Goal: Navigation & Orientation: Find specific page/section

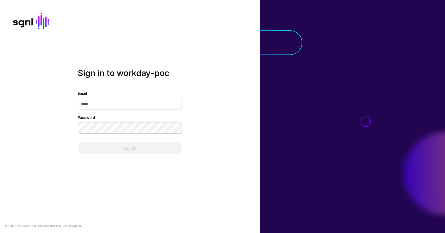
click at [121, 105] on input "Email" at bounding box center [130, 103] width 104 height 11
click at [211, 82] on div "Sign in to workday-poc Email Password Sign In" at bounding box center [130, 116] width 260 height 97
click at [215, 81] on div "Sign in to workday-poc Email Password Sign In" at bounding box center [130, 116] width 260 height 97
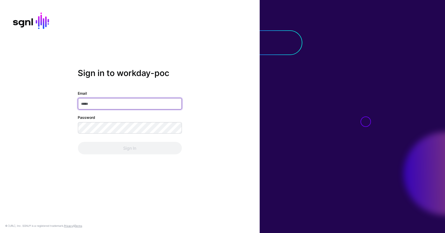
click at [144, 100] on input "Email" at bounding box center [130, 103] width 104 height 11
type input "**********"
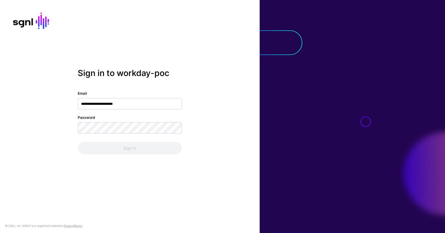
click at [216, 110] on div "**********" at bounding box center [130, 116] width 260 height 97
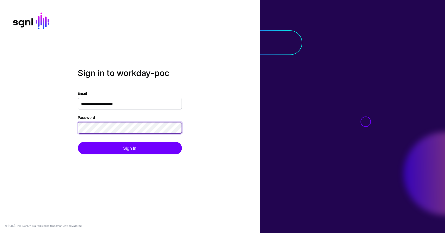
click at [78, 142] on button "Sign In" at bounding box center [130, 148] width 104 height 12
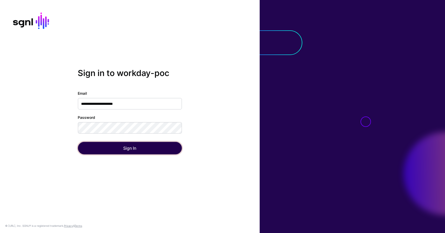
click at [144, 151] on button "Sign In" at bounding box center [130, 148] width 104 height 12
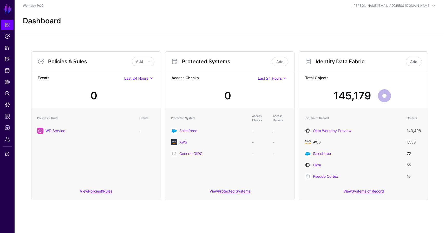
click at [317, 142] on link "AWS" at bounding box center [317, 142] width 8 height 4
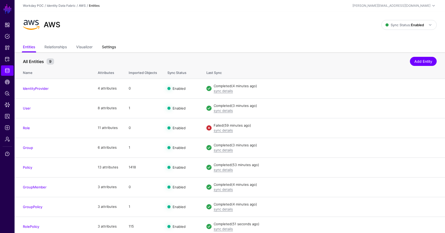
click at [116, 47] on link "Settings" at bounding box center [109, 48] width 14 height 10
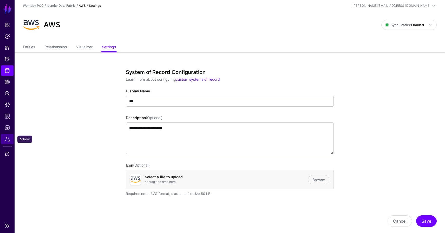
click at [9, 141] on span "Admin" at bounding box center [7, 139] width 5 height 5
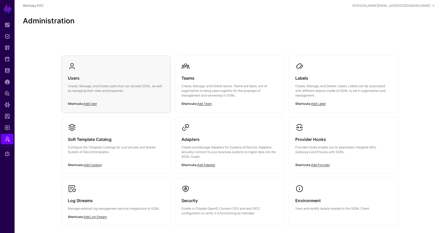
click at [99, 93] on p "Create, Manage, and Delete users that can access SGNL, as well as managing thei…" at bounding box center [116, 88] width 96 height 9
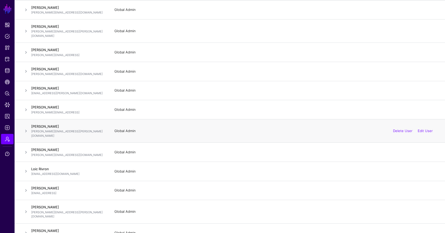
scroll to position [81, 0]
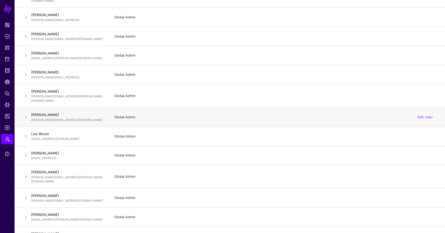
click at [27, 114] on span at bounding box center [26, 117] width 6 height 6
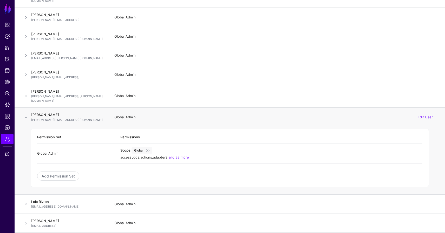
click at [27, 114] on span at bounding box center [26, 117] width 6 height 6
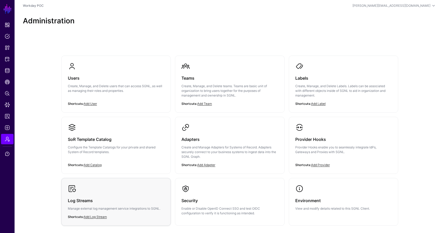
scroll to position [31, 0]
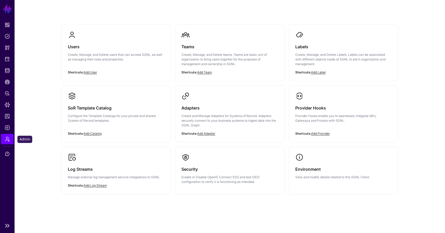
click at [7, 141] on span "Admin" at bounding box center [7, 139] width 5 height 5
click at [214, 120] on p "Create and Manage Adapters for Systems of Record. Adapters securely connect to …" at bounding box center [229, 121] width 96 height 14
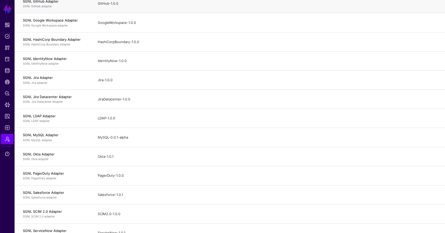
scroll to position [206, 0]
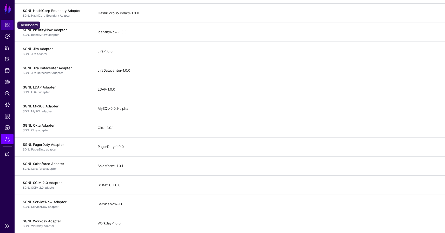
click at [6, 24] on span "Dashboard" at bounding box center [7, 24] width 5 height 5
